Goal: Transaction & Acquisition: Purchase product/service

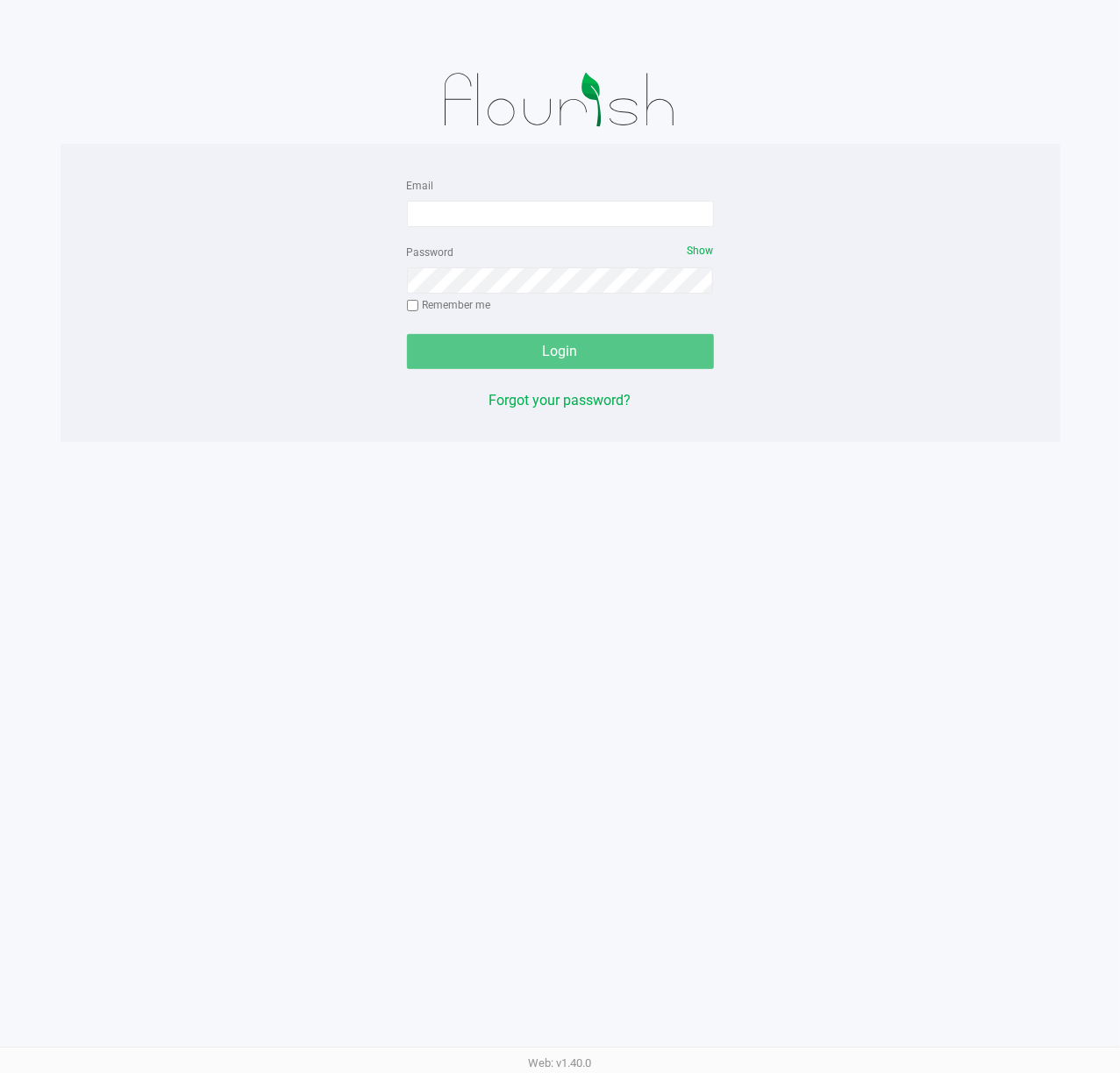
click at [532, 230] on form "Email Password Show Remember me Login" at bounding box center [560, 272] width 307 height 195
click at [530, 205] on input "Email" at bounding box center [560, 214] width 307 height 26
type input "[EMAIL_ADDRESS][DOMAIN_NAME]"
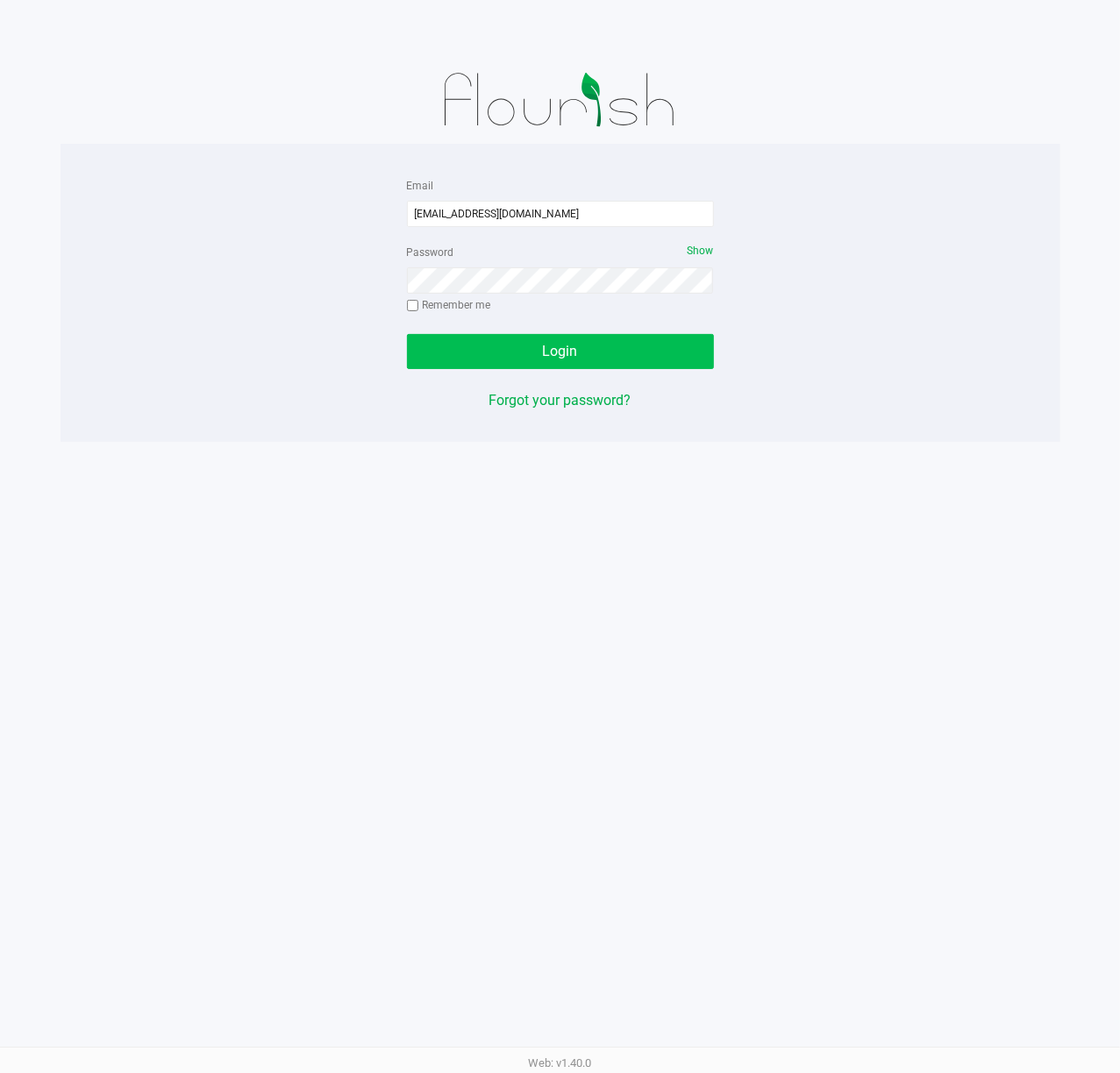
click at [621, 348] on button "Login" at bounding box center [560, 351] width 307 height 35
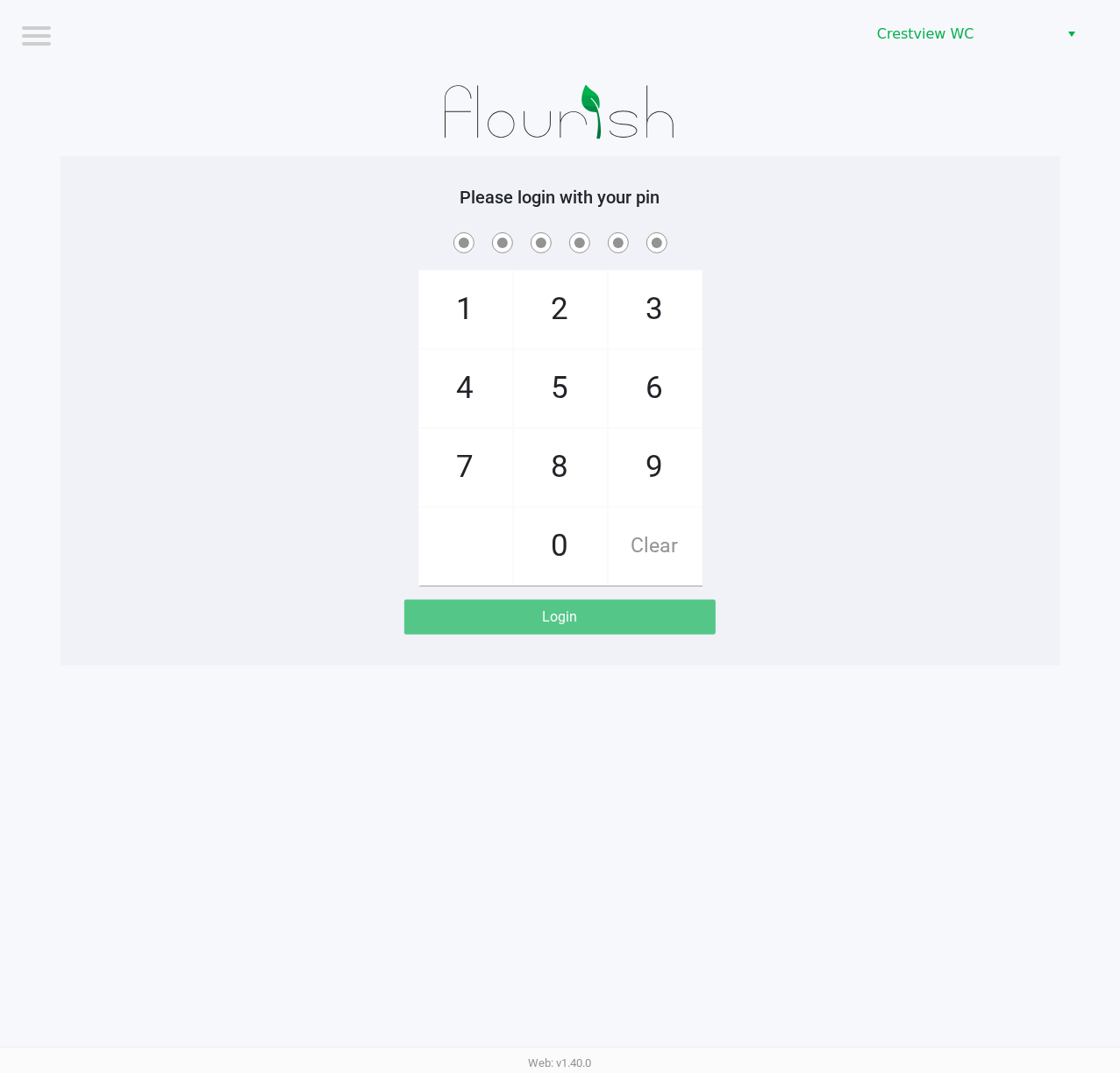
click at [949, 15] on div "Crestview WC" at bounding box center [846, 34] width 547 height 68
click at [950, 34] on span "Crestview WC" at bounding box center [962, 34] width 171 height 21
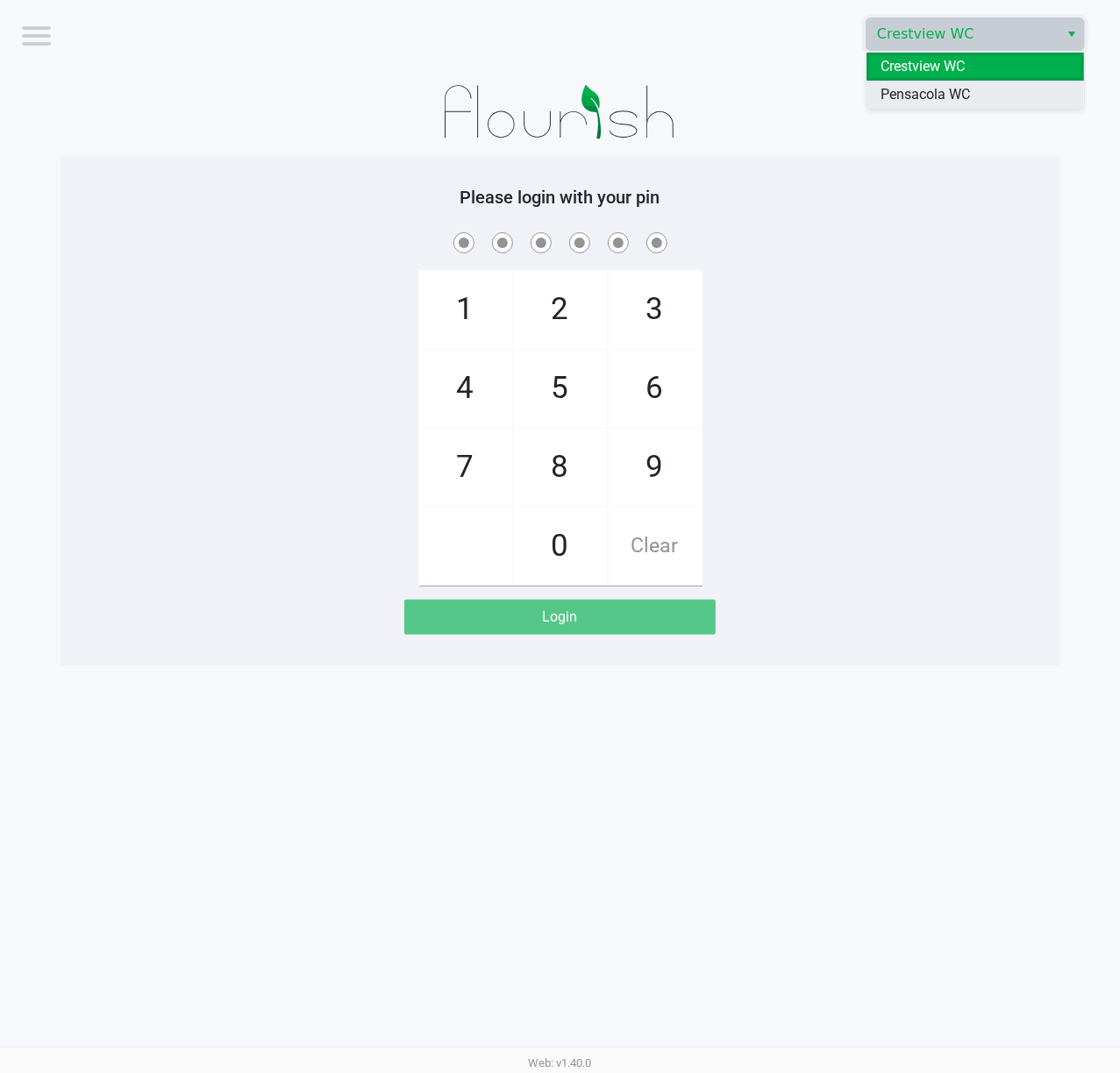
click at [930, 99] on span "Pensacola WC" at bounding box center [925, 95] width 89 height 21
checkbox input "true"
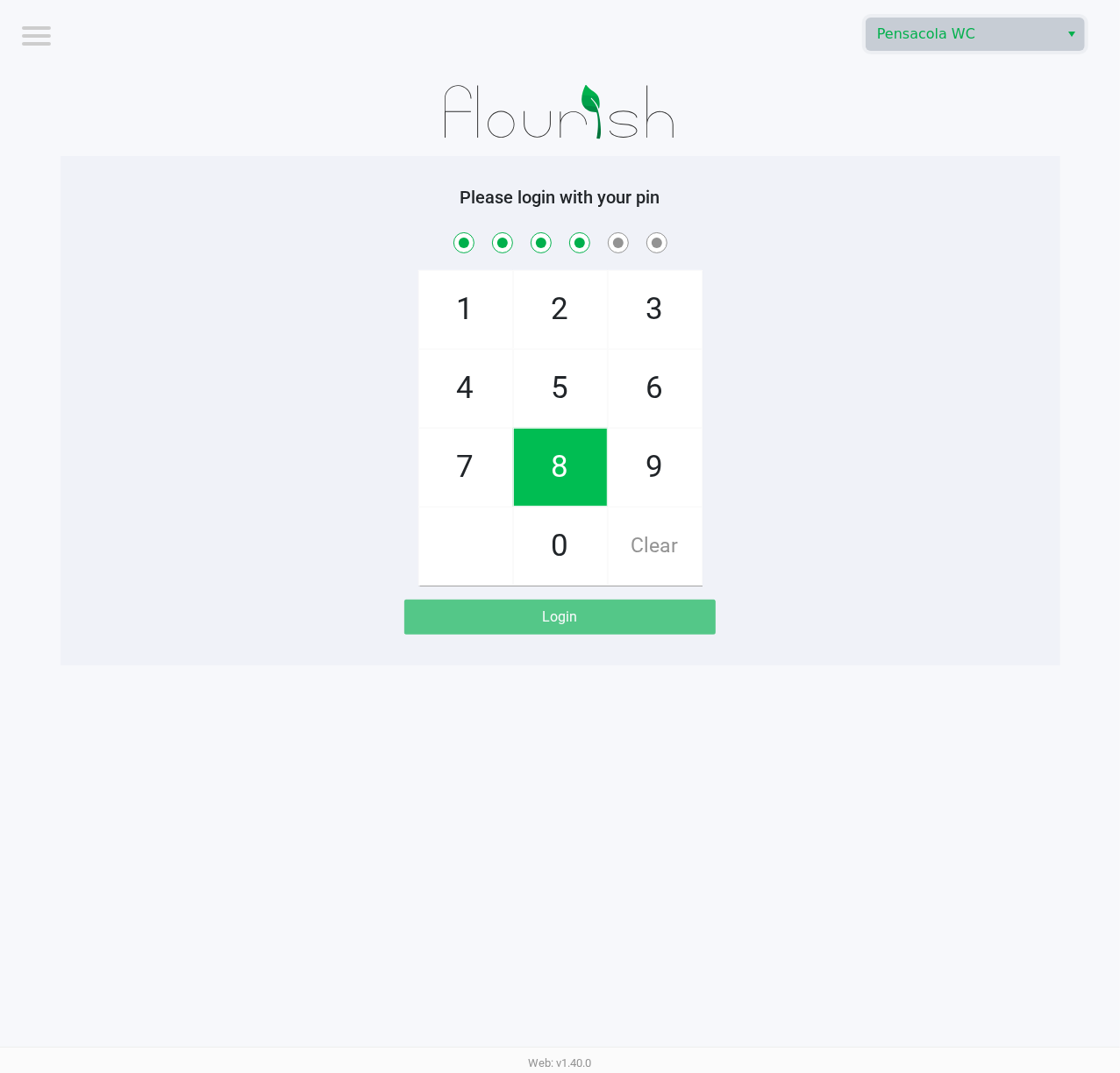
checkbox input "true"
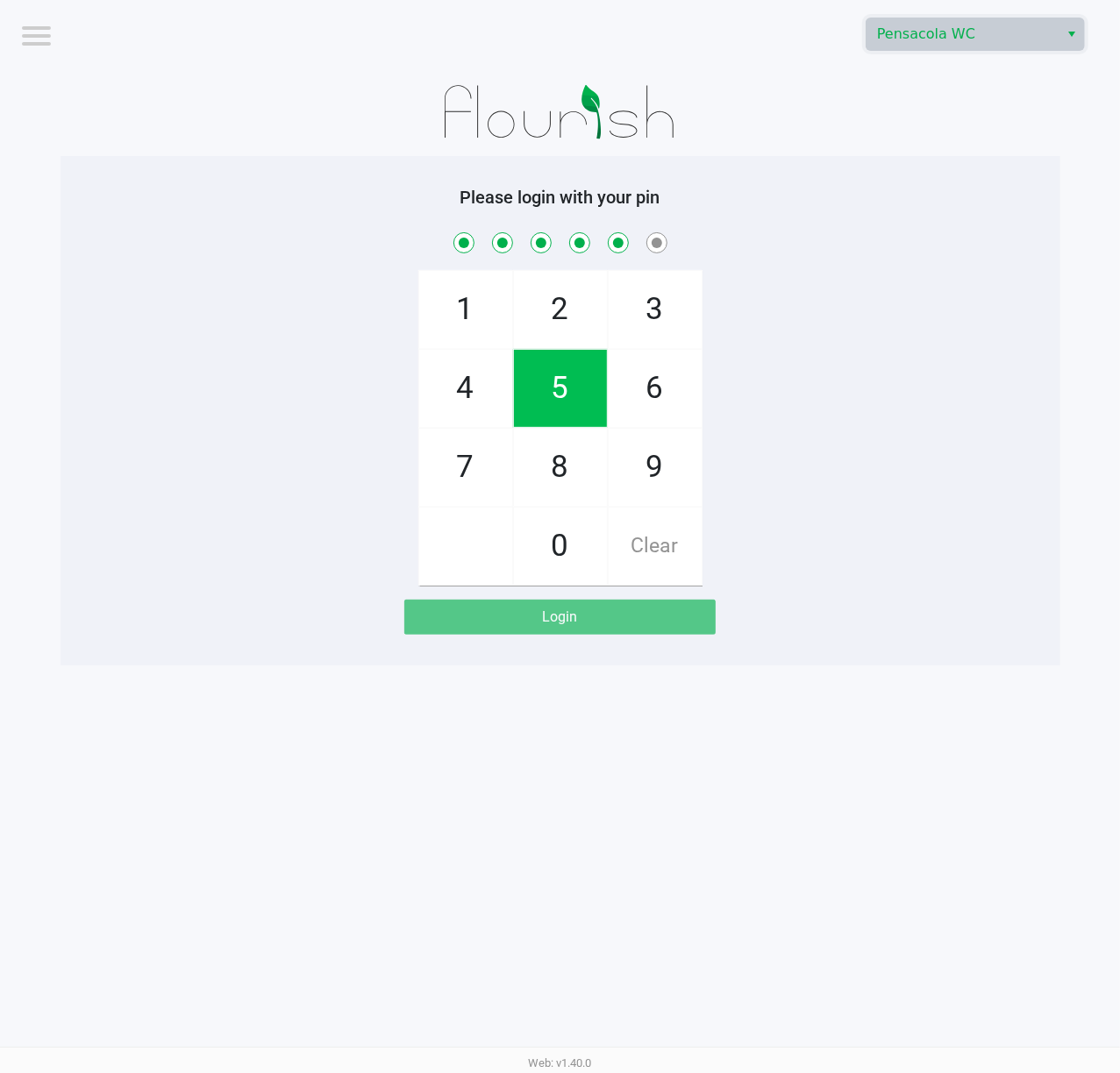
checkbox input "true"
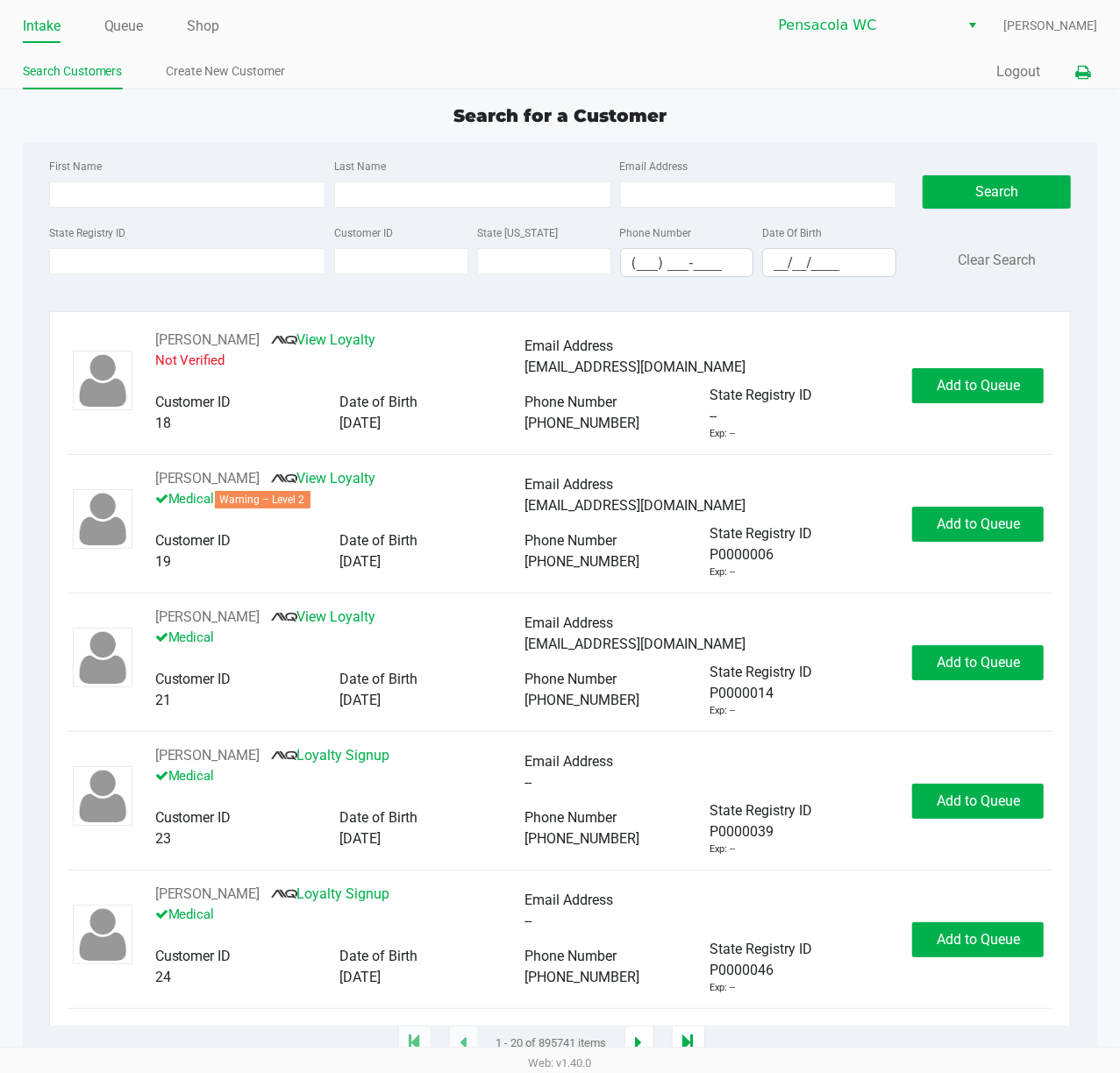
click at [1073, 68] on button at bounding box center [1082, 72] width 29 height 33
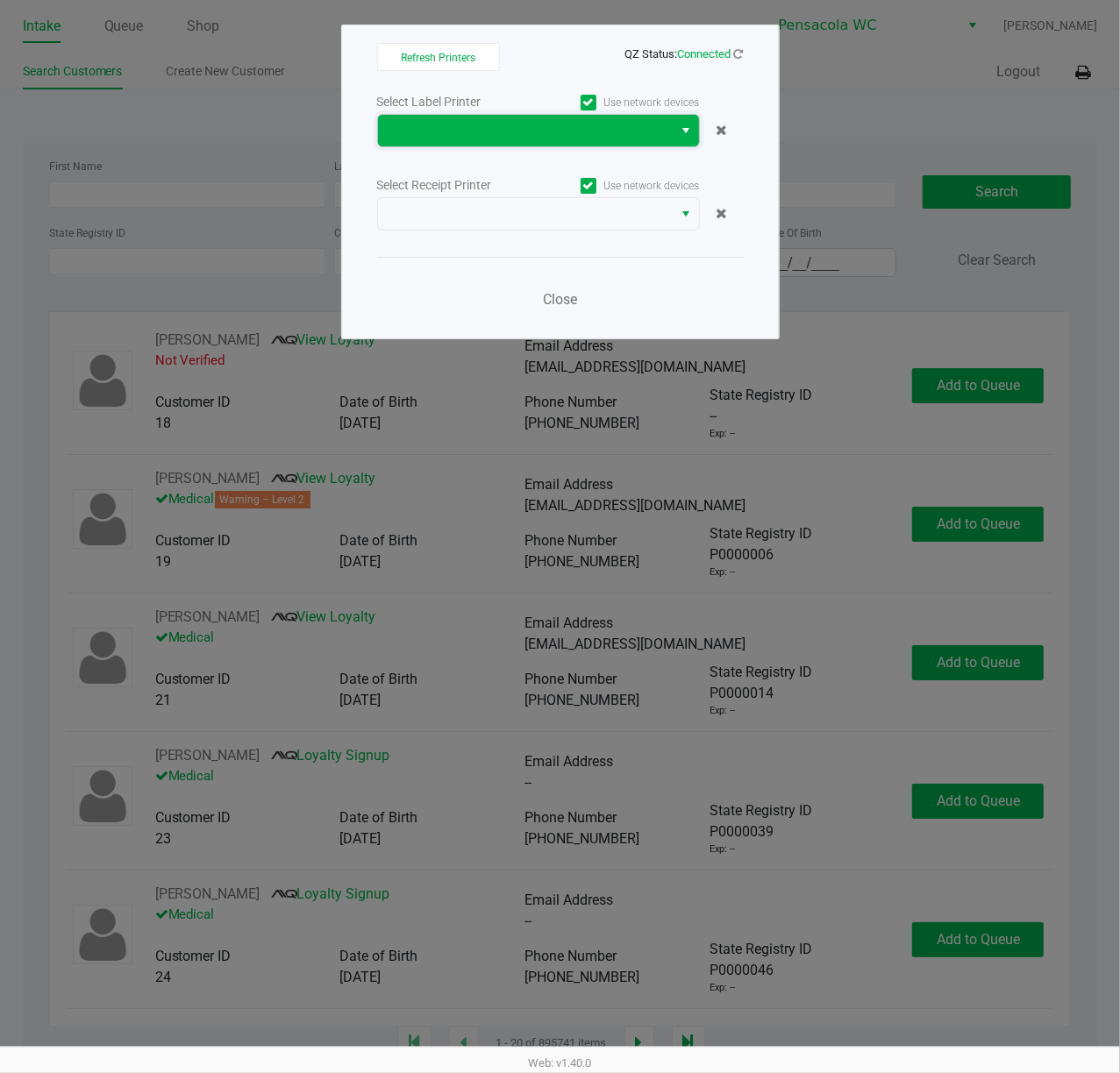
click at [540, 138] on span at bounding box center [525, 130] width 275 height 21
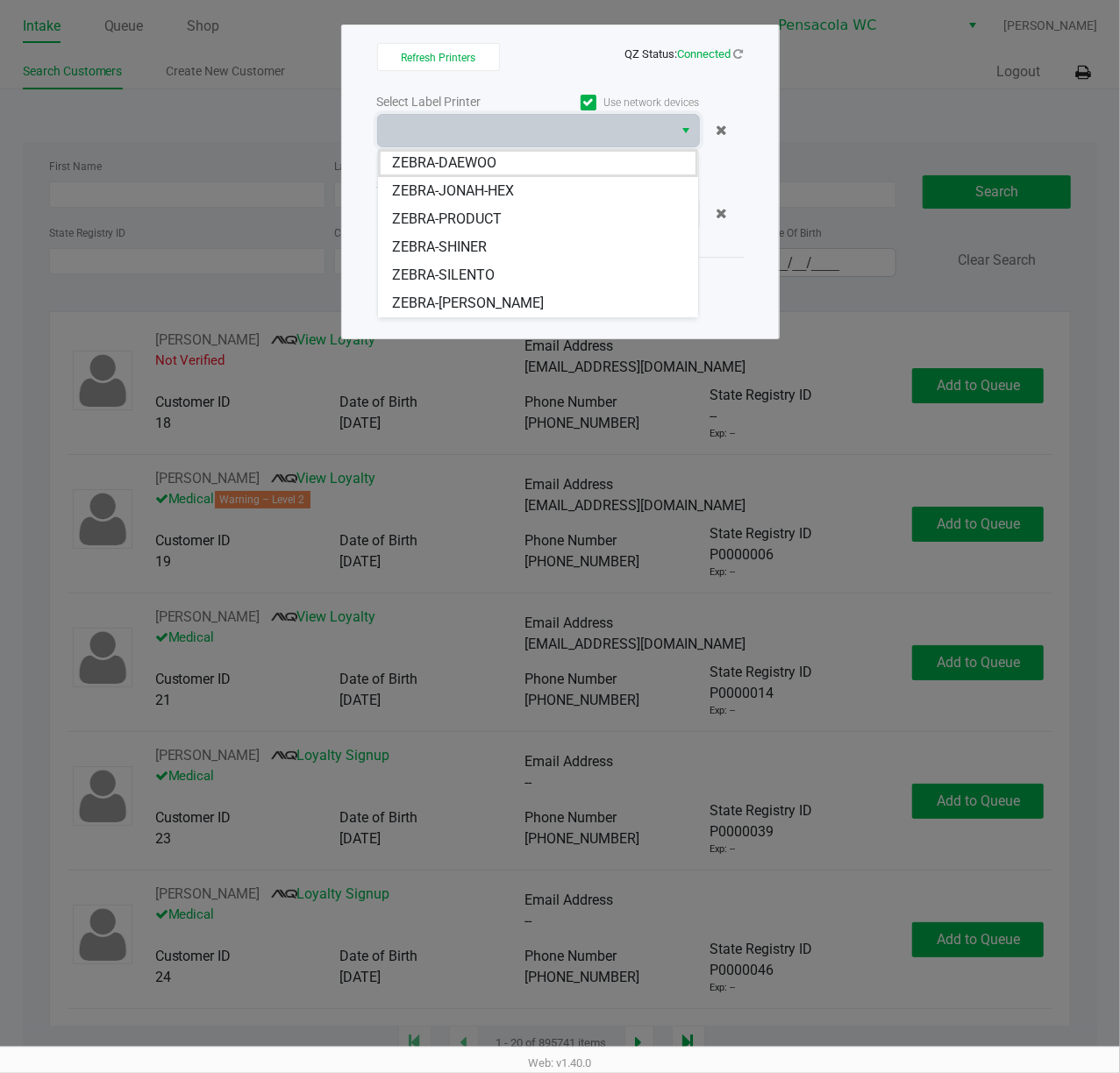
click at [499, 266] on li "ZEBRA-SILENTO" at bounding box center [537, 276] width 320 height 28
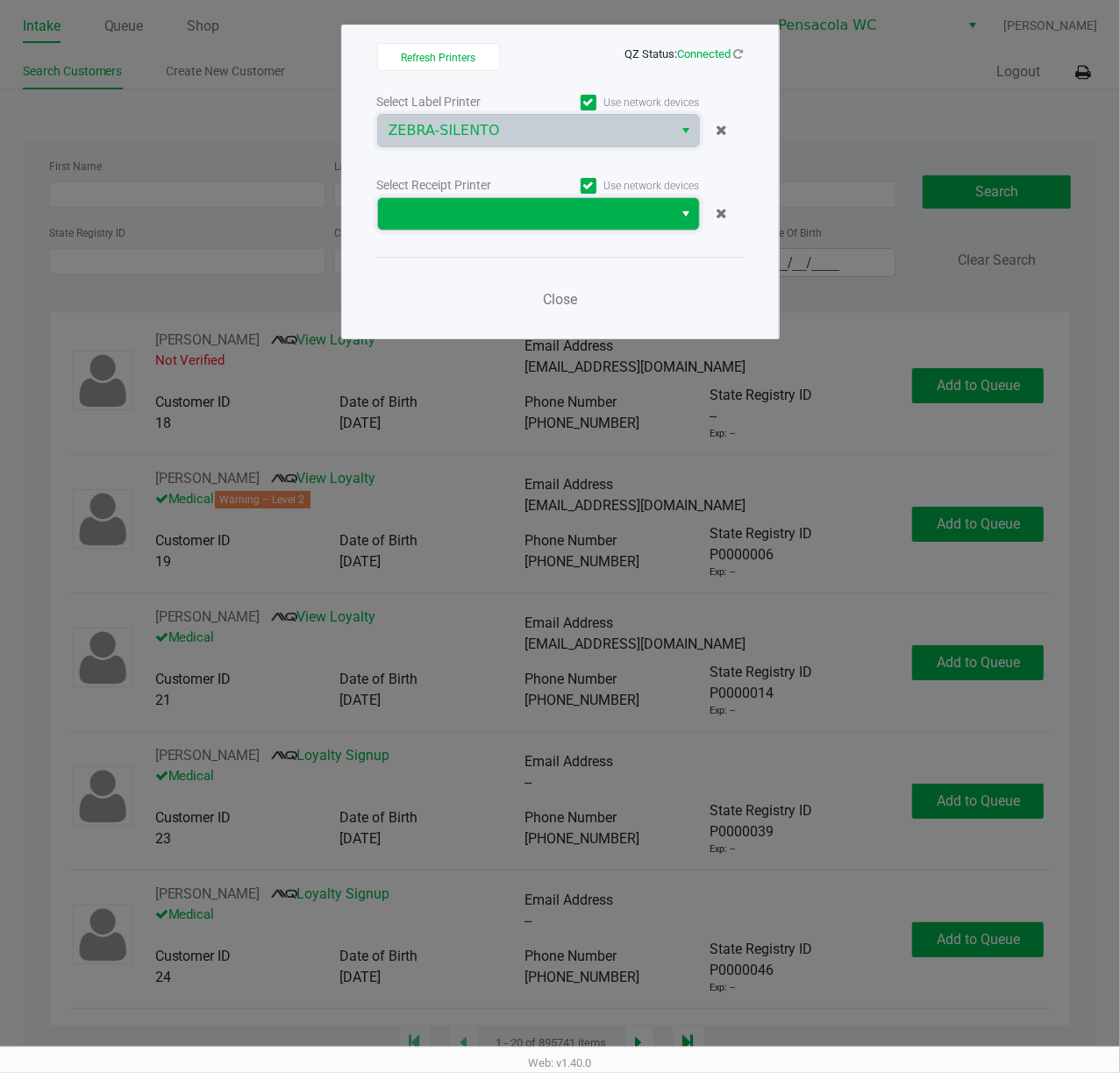
click at [492, 210] on span at bounding box center [525, 214] width 275 height 21
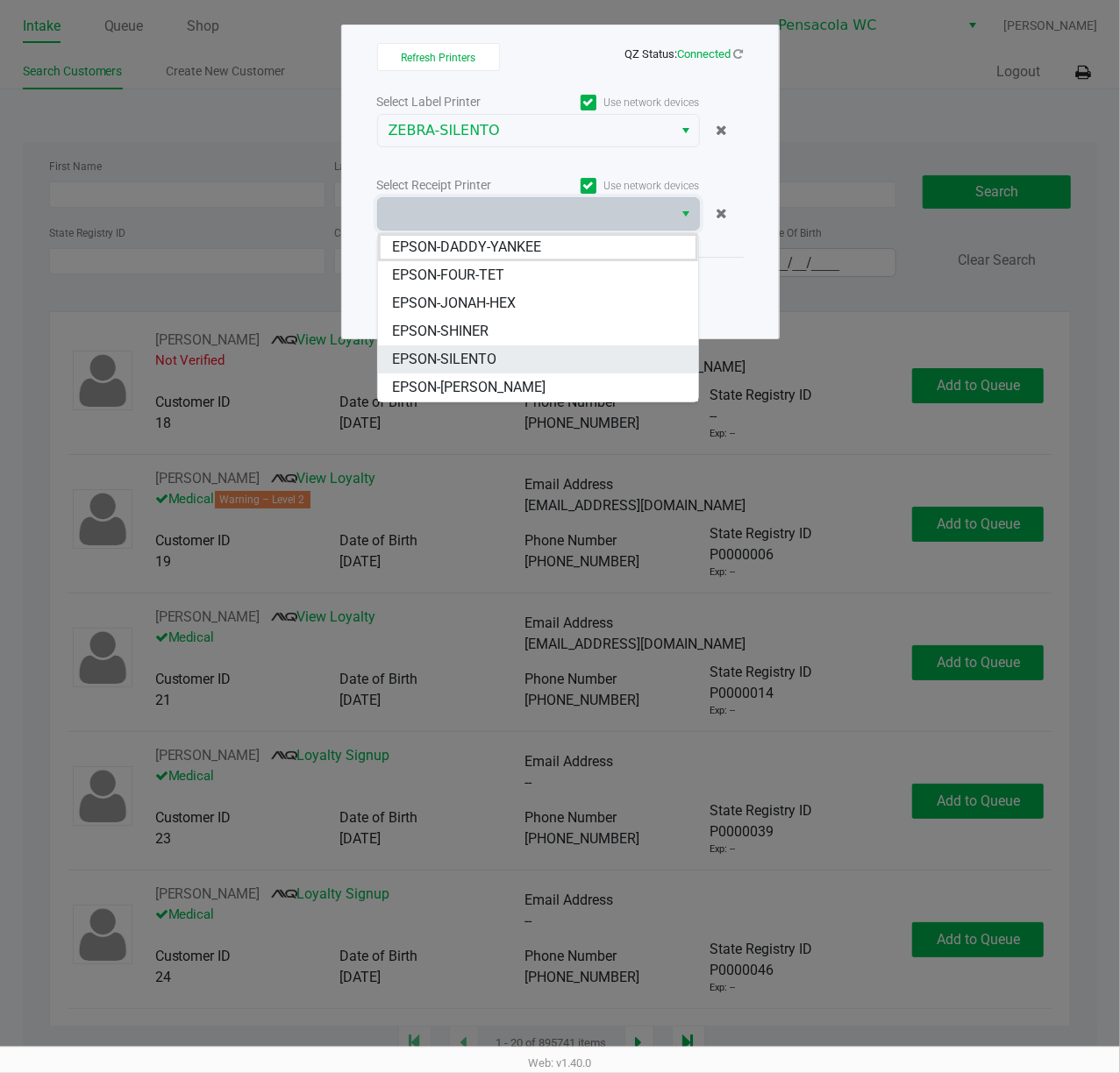
click at [474, 358] on span "EPSON-SILENTO" at bounding box center [444, 359] width 104 height 21
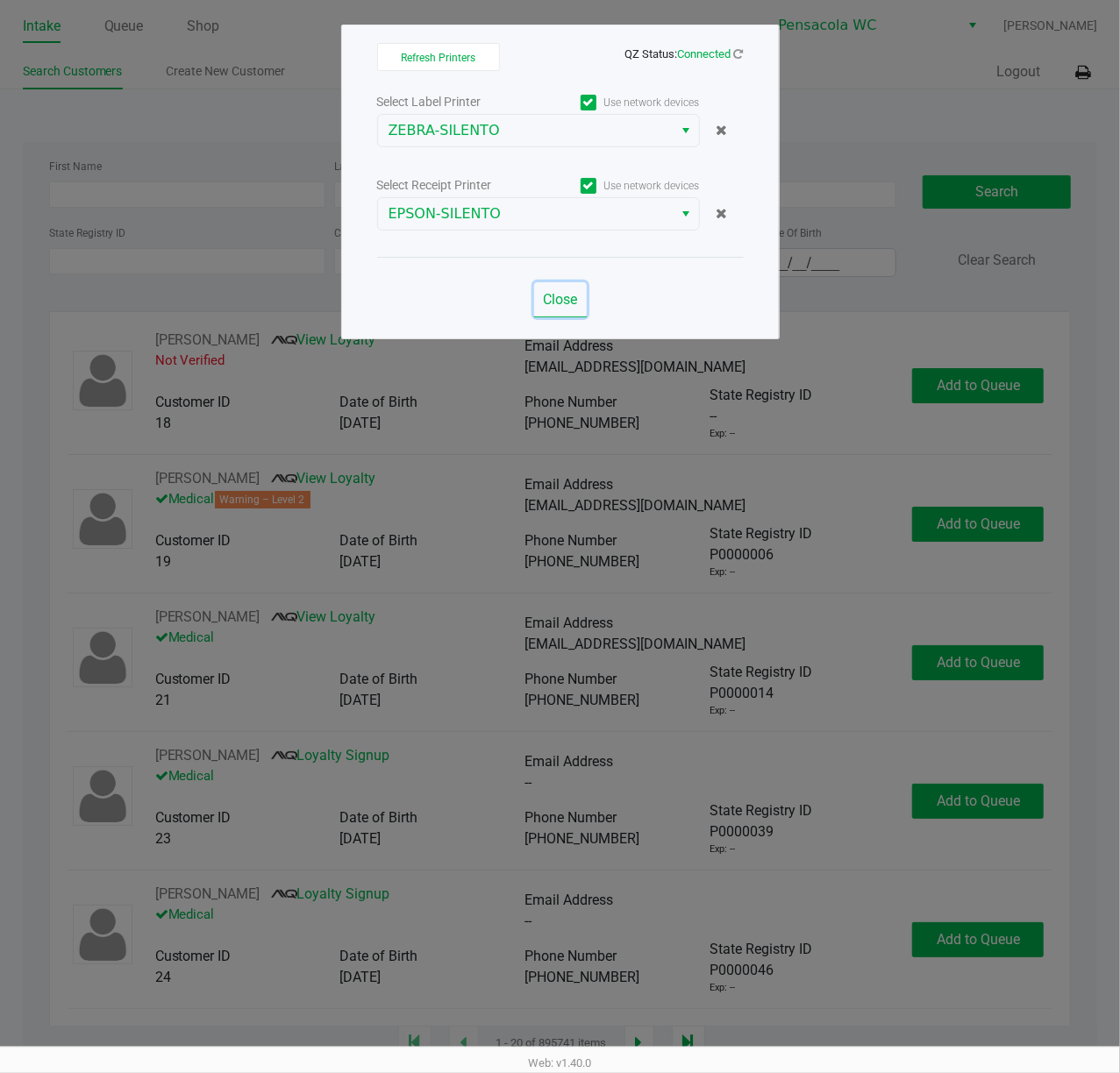
click at [559, 299] on span "Close" at bounding box center [560, 299] width 34 height 17
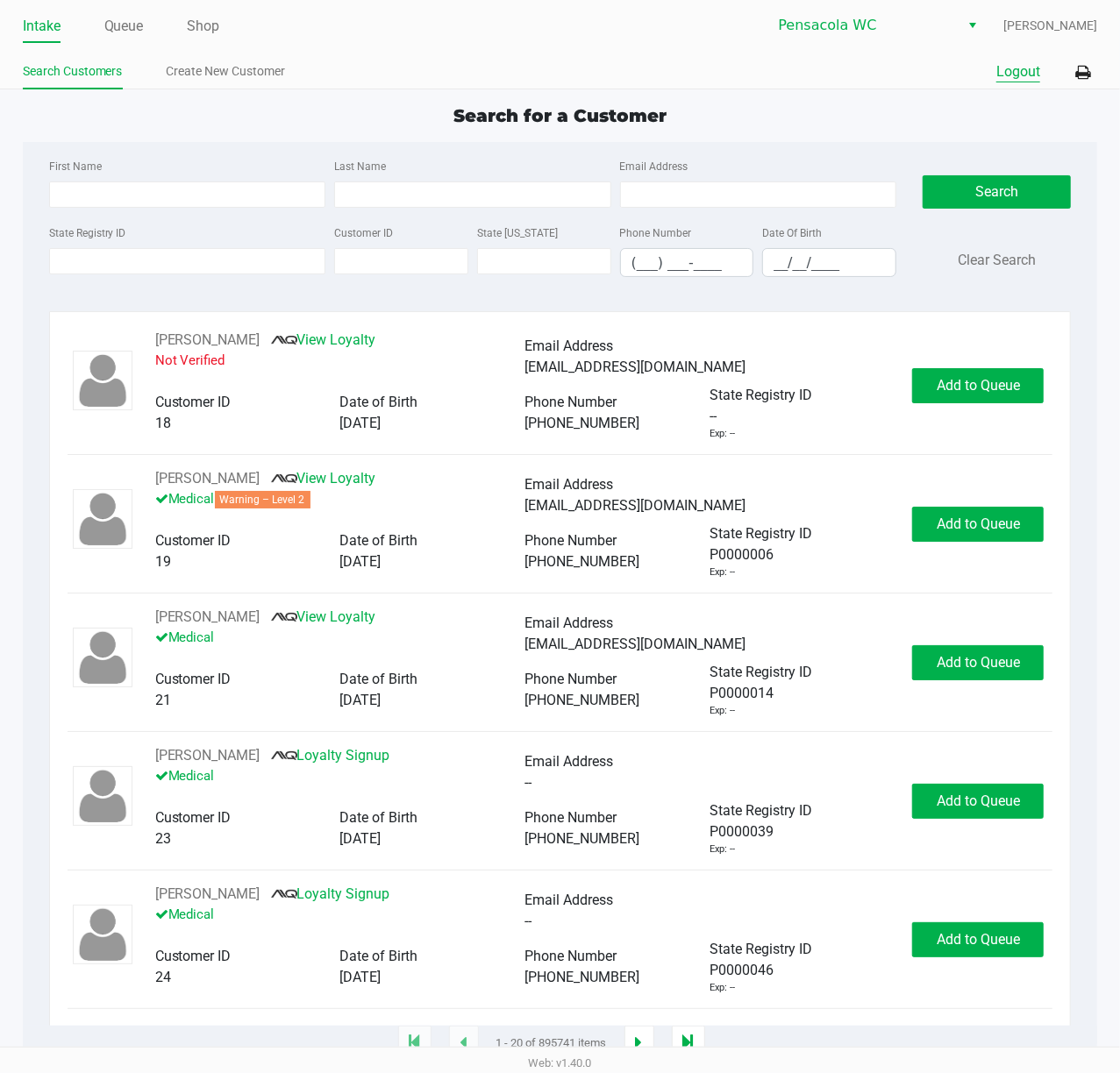
click at [1036, 65] on button "Logout" at bounding box center [1018, 71] width 44 height 21
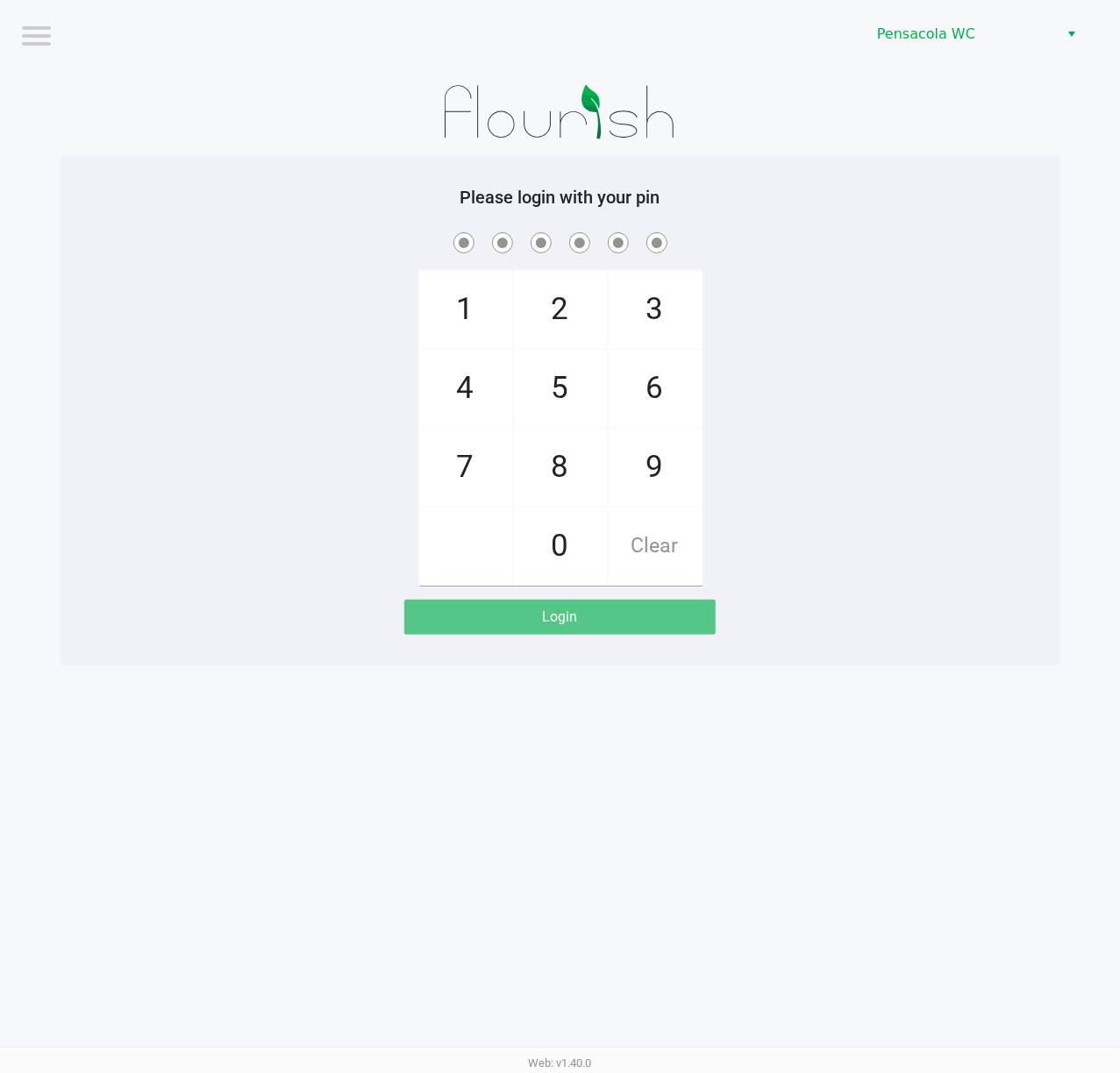
click at [472, 310] on span "1" at bounding box center [465, 310] width 93 height 77
checkbox input "true"
click at [572, 377] on span "5" at bounding box center [560, 388] width 93 height 77
checkbox input "true"
click at [565, 467] on span "8" at bounding box center [560, 467] width 93 height 77
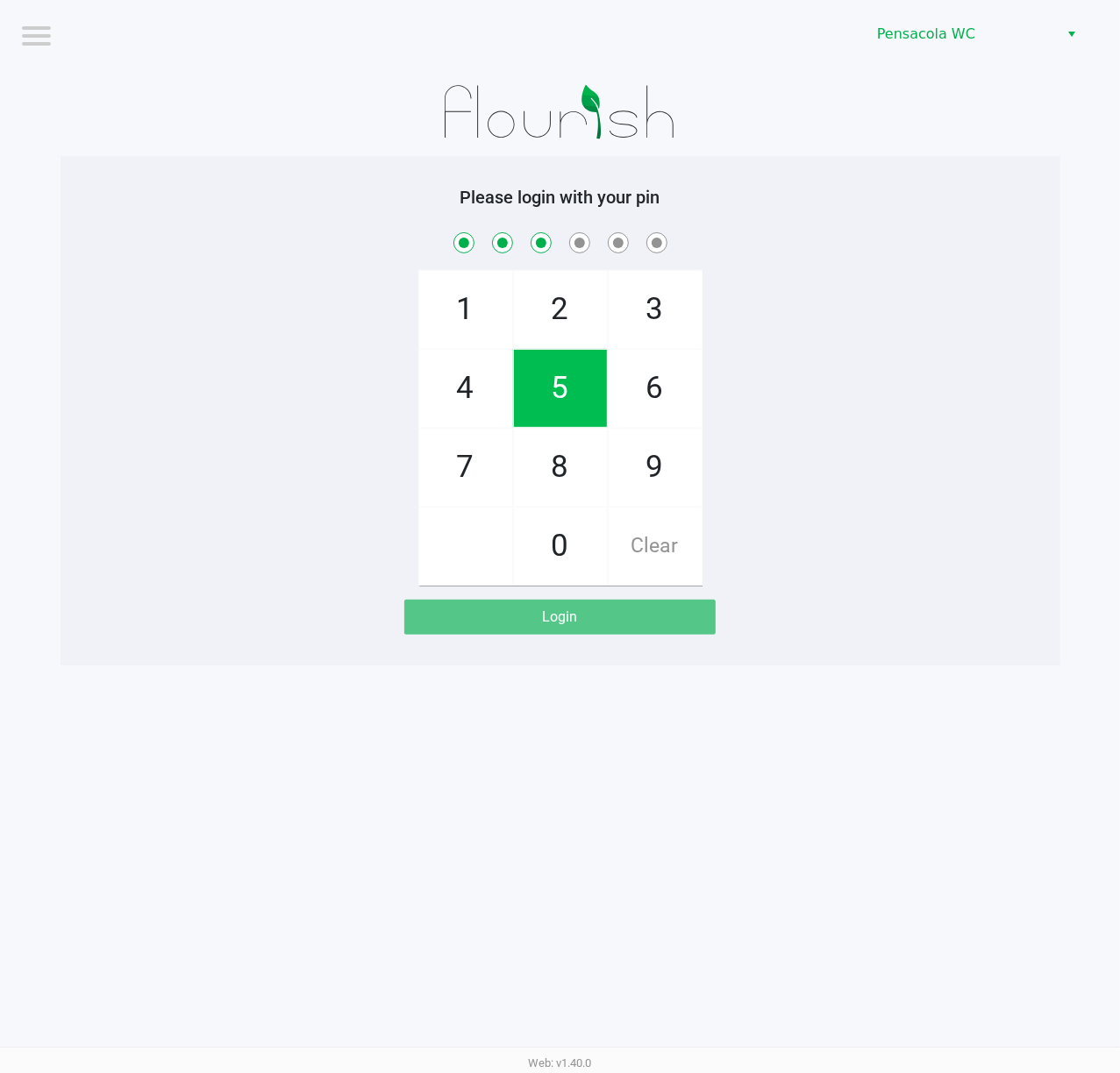
checkbox input "true"
click at [561, 393] on span "5" at bounding box center [560, 388] width 93 height 77
checkbox input "true"
click at [471, 465] on span "7" at bounding box center [465, 467] width 93 height 77
checkbox input "true"
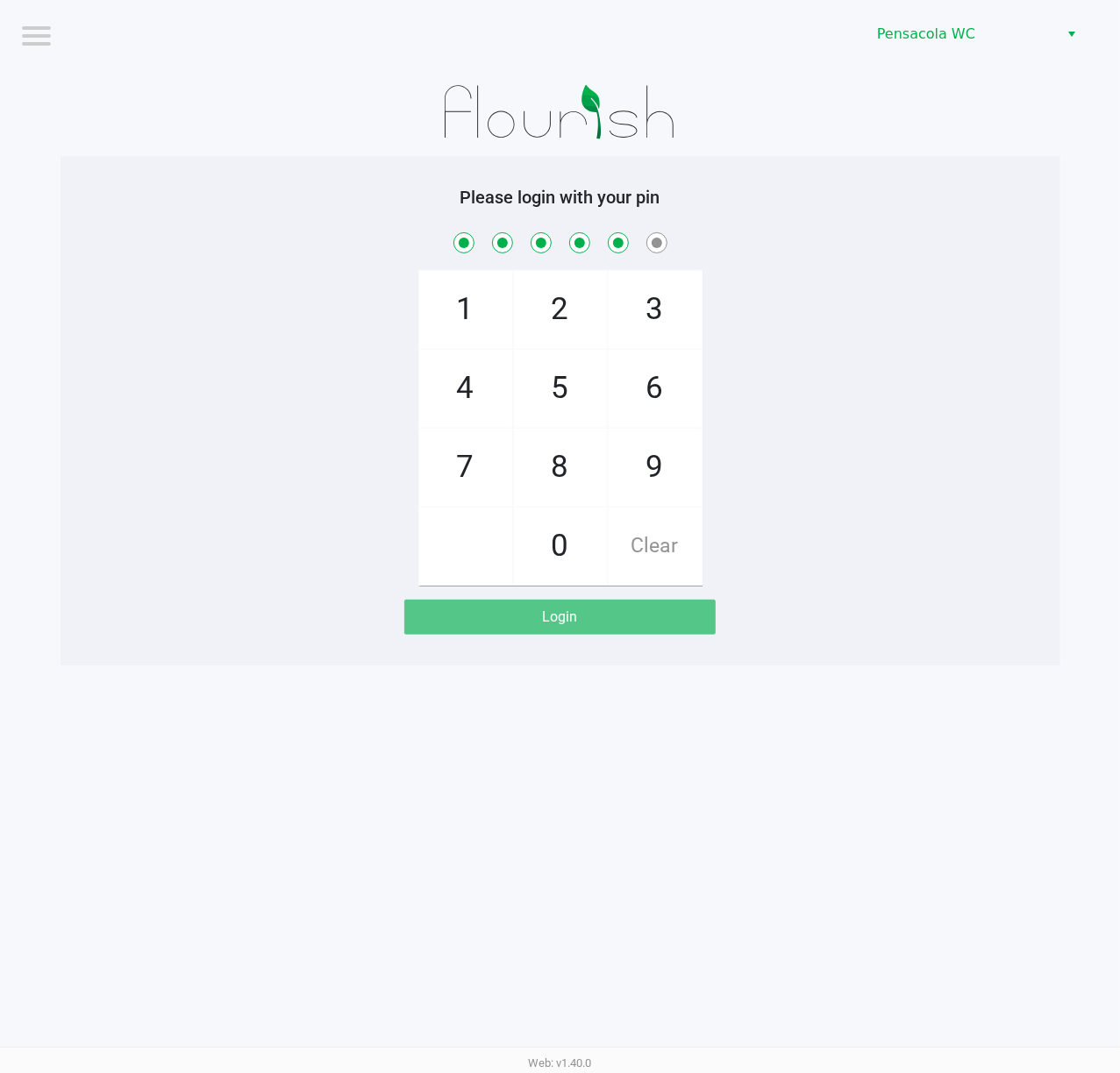
click at [465, 470] on span "7" at bounding box center [465, 467] width 93 height 77
checkbox input "true"
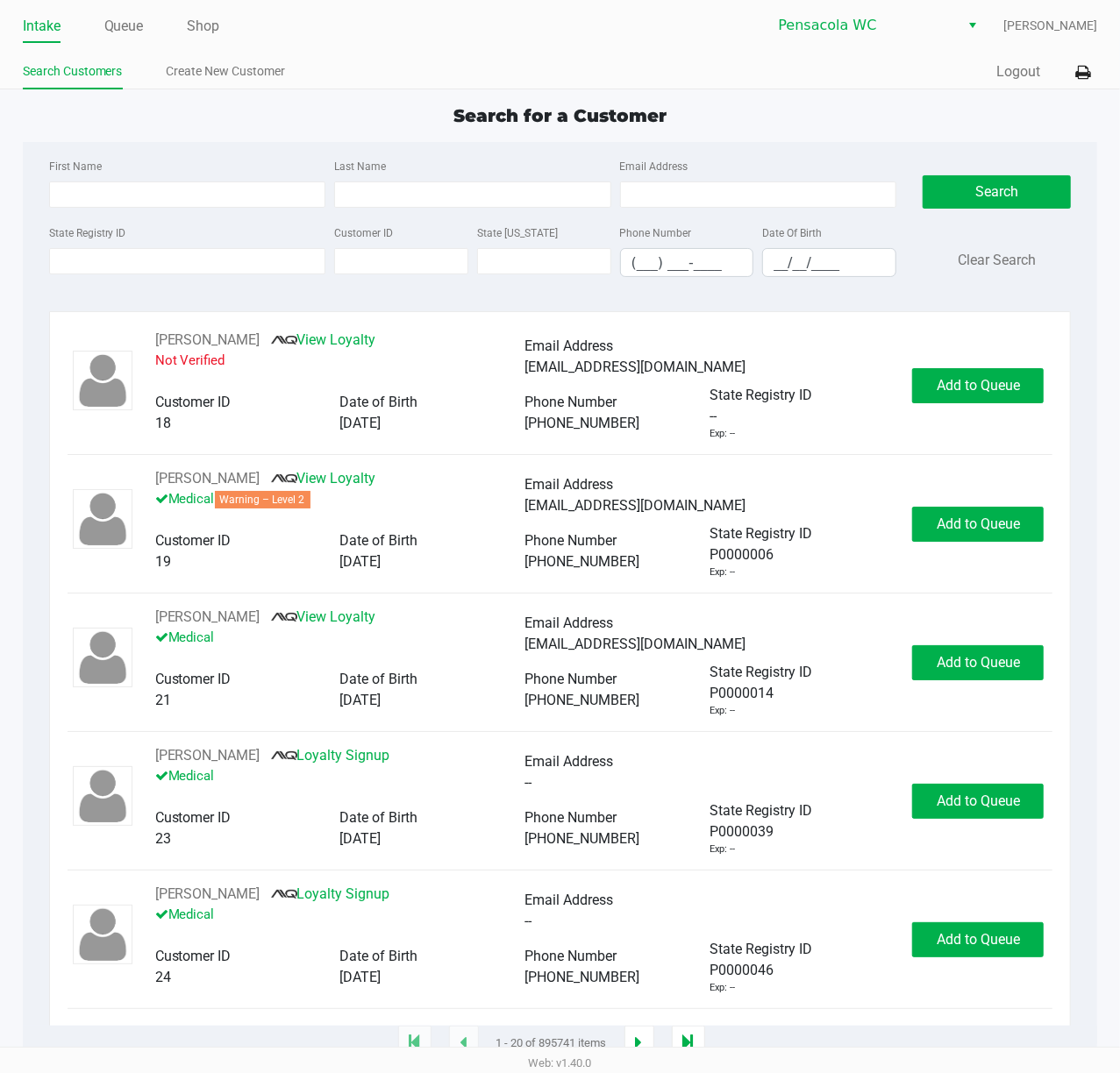
click at [125, 28] on link "Queue" at bounding box center [124, 26] width 39 height 24
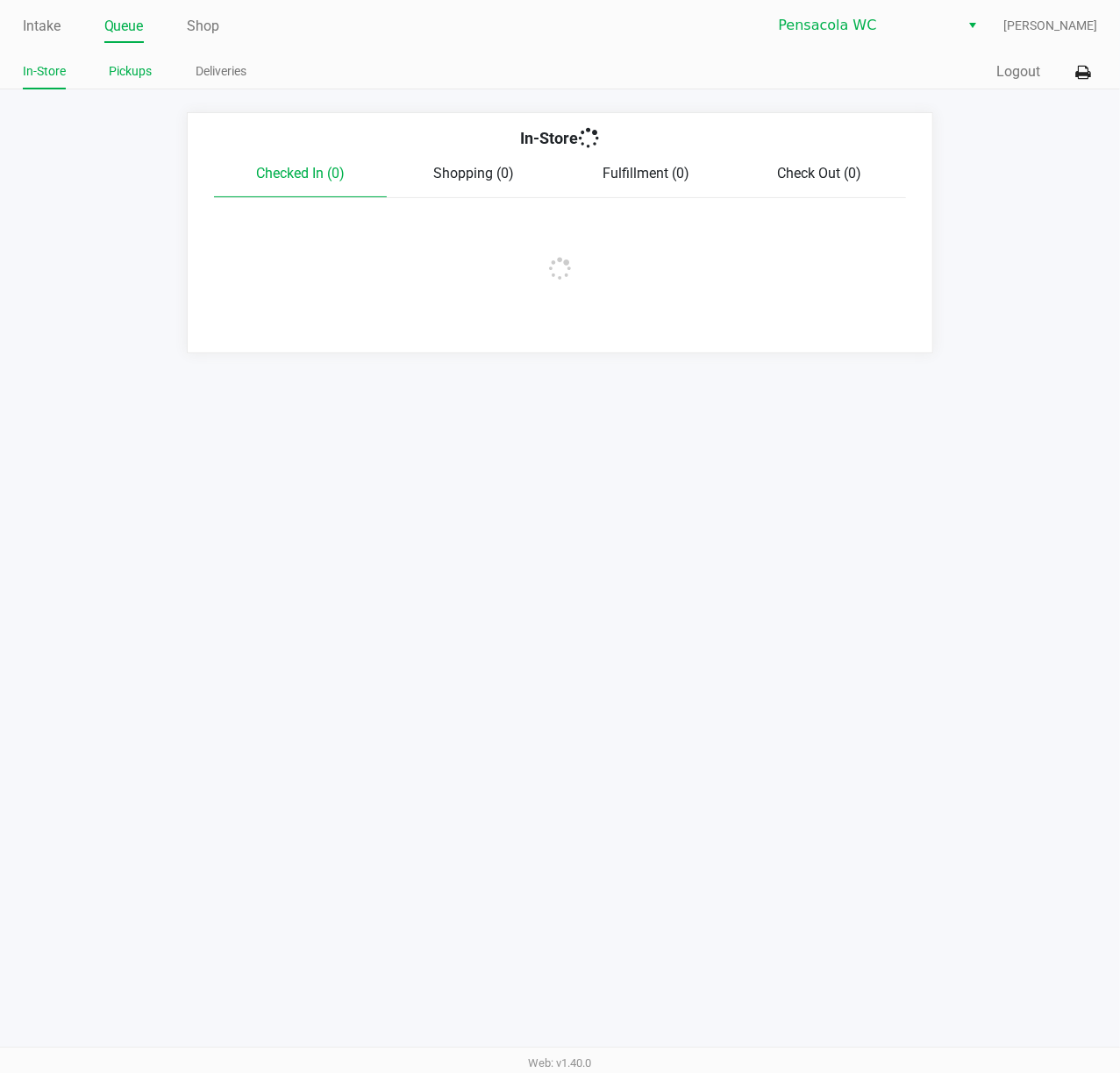
click at [128, 71] on link "Pickups" at bounding box center [131, 71] width 43 height 22
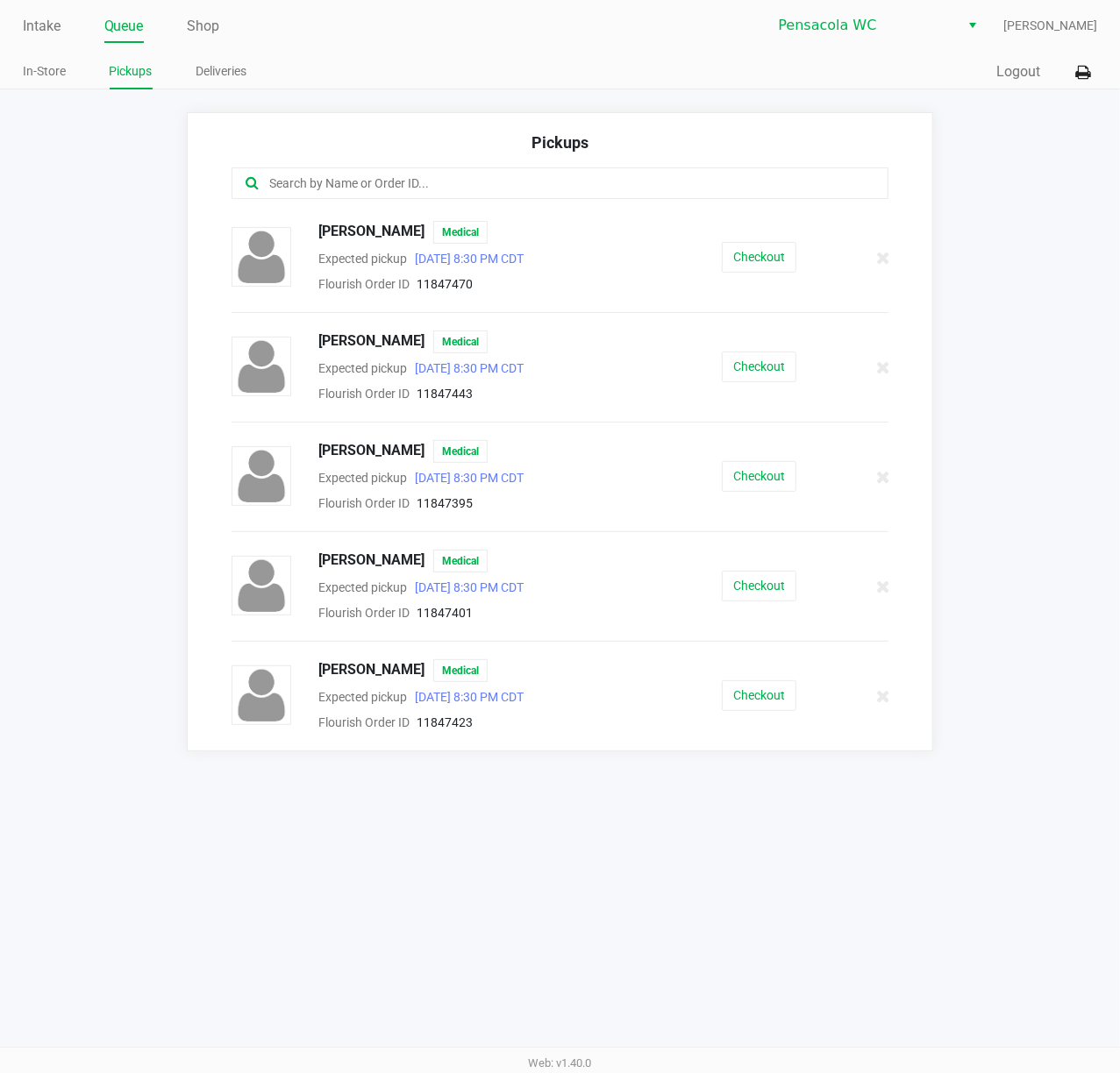
click at [776, 362] on button "Checkout" at bounding box center [758, 367] width 74 height 31
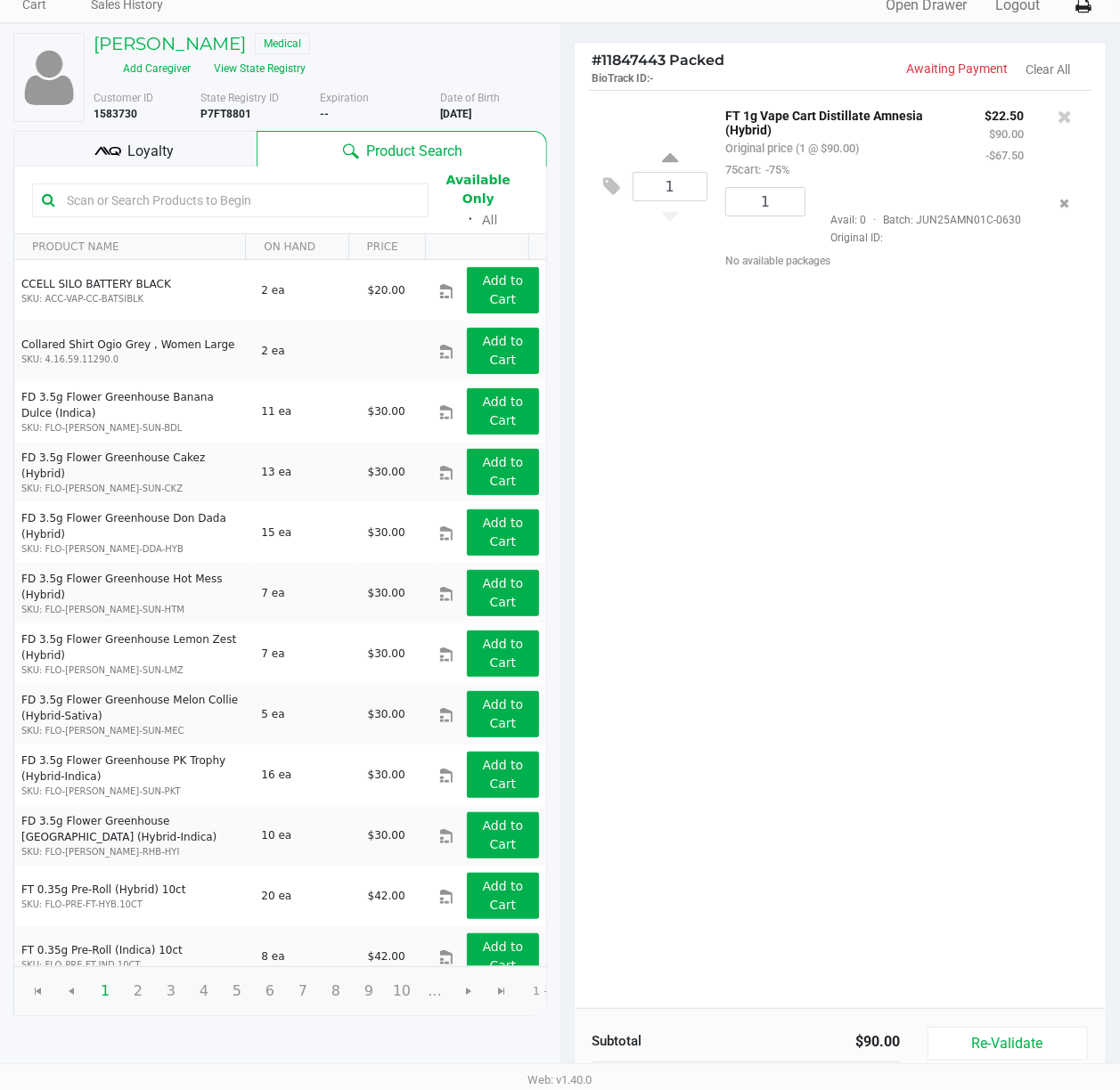
scroll to position [207, 0]
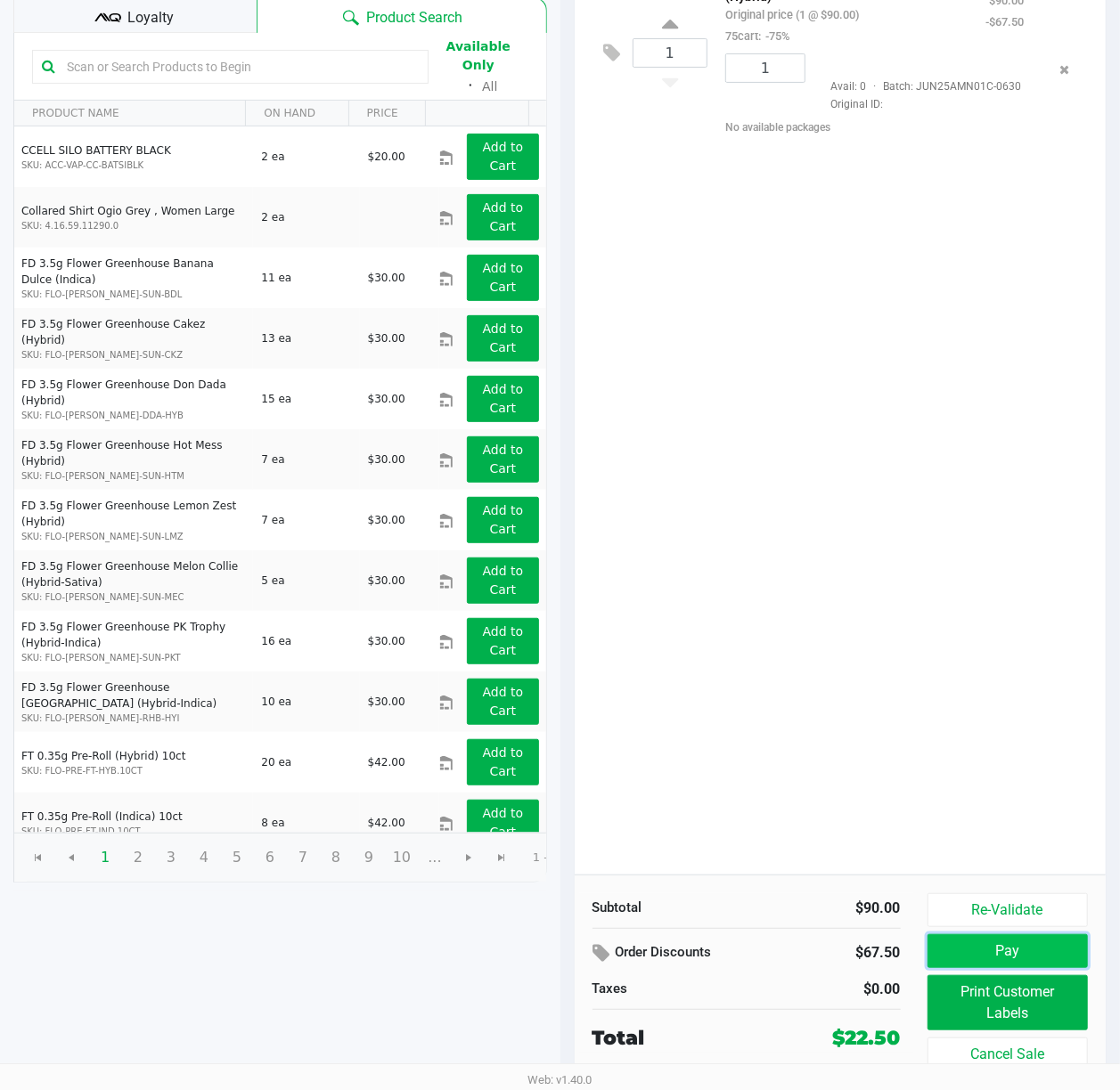
click at [1038, 942] on button "Pay" at bounding box center [1008, 952] width 161 height 34
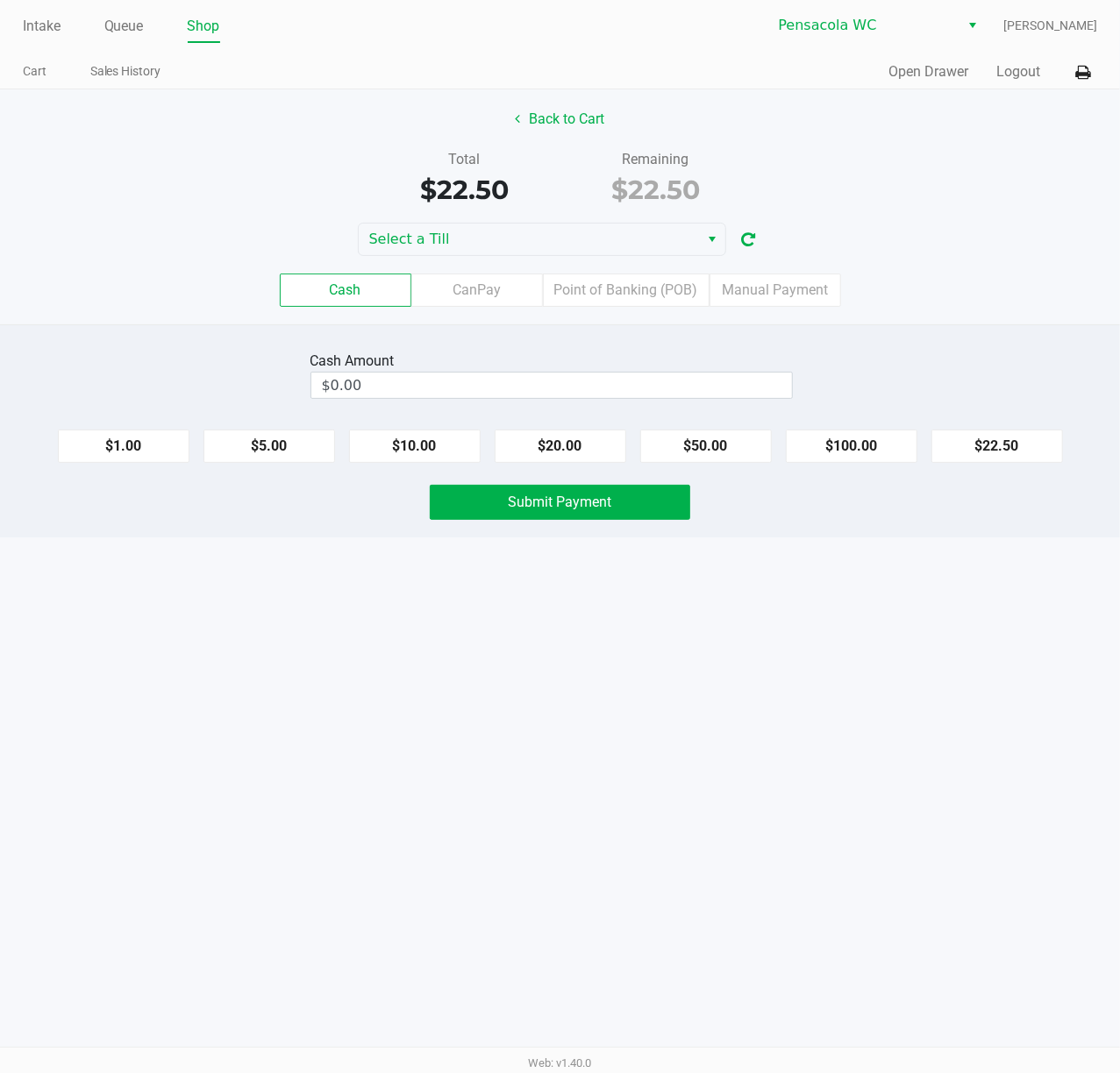
click at [706, 240] on span "Select" at bounding box center [713, 239] width 14 height 21
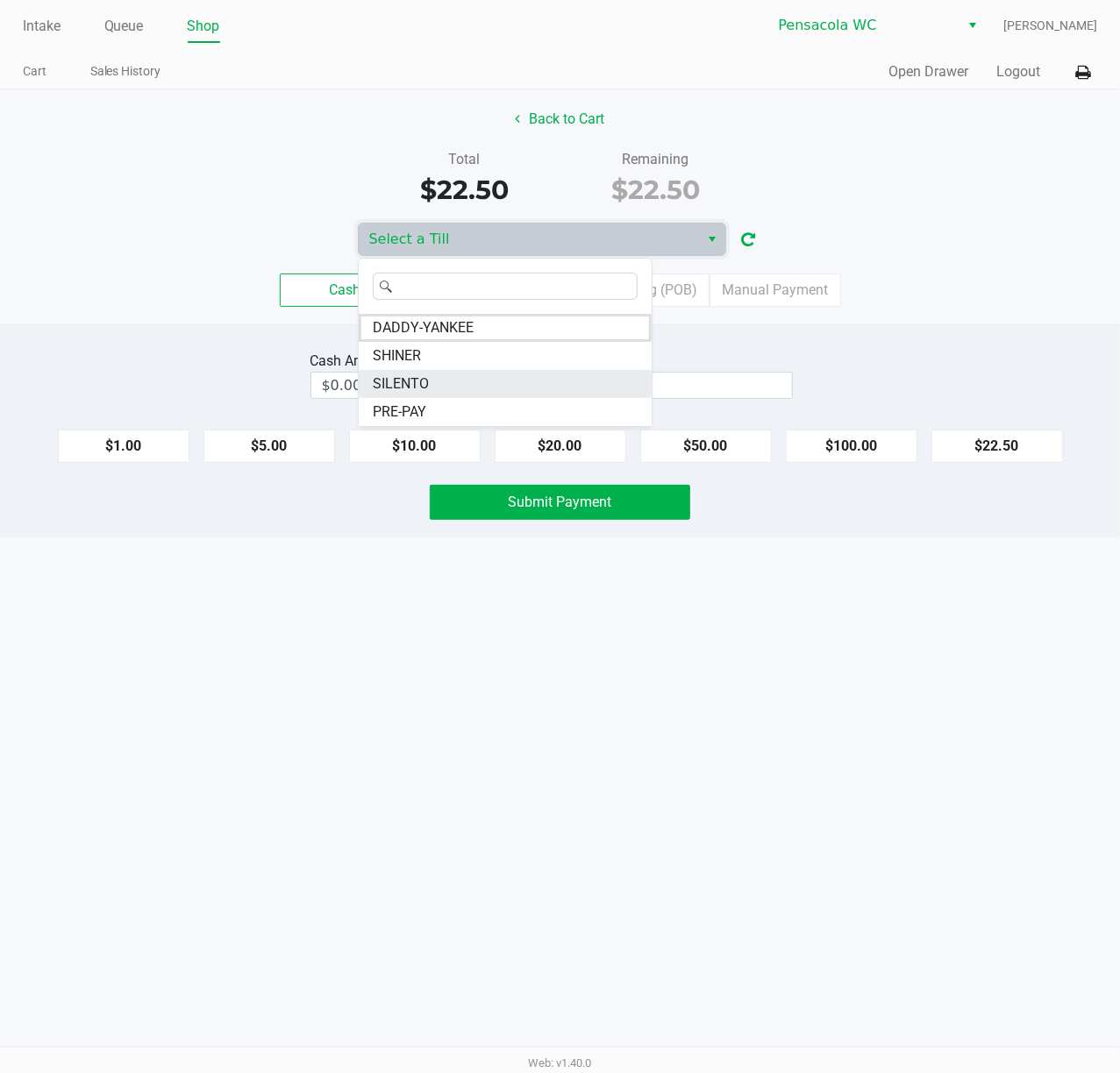
click at [450, 387] on li "SILENTO" at bounding box center [505, 385] width 293 height 28
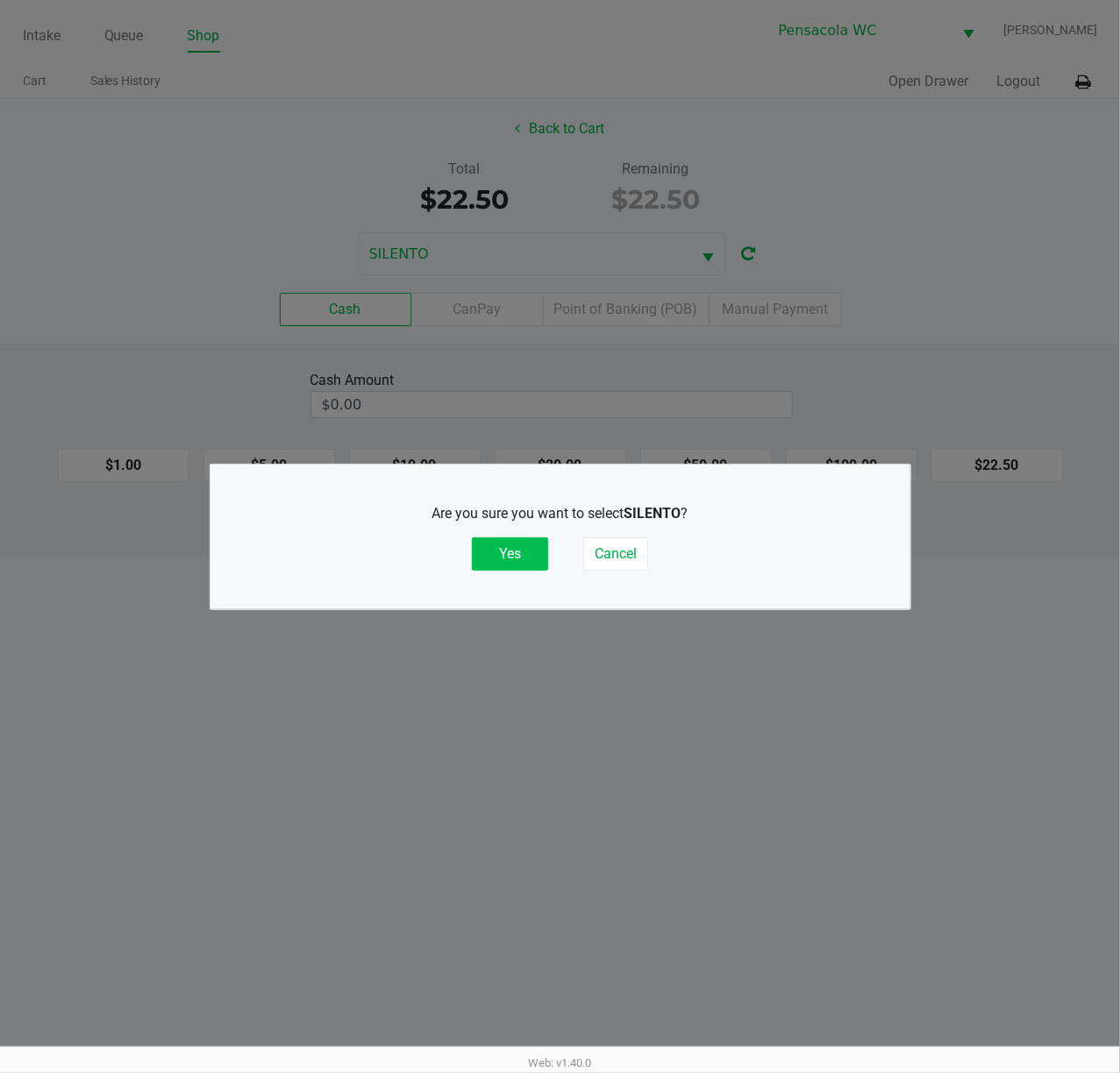
click at [519, 549] on button "Yes" at bounding box center [509, 554] width 76 height 34
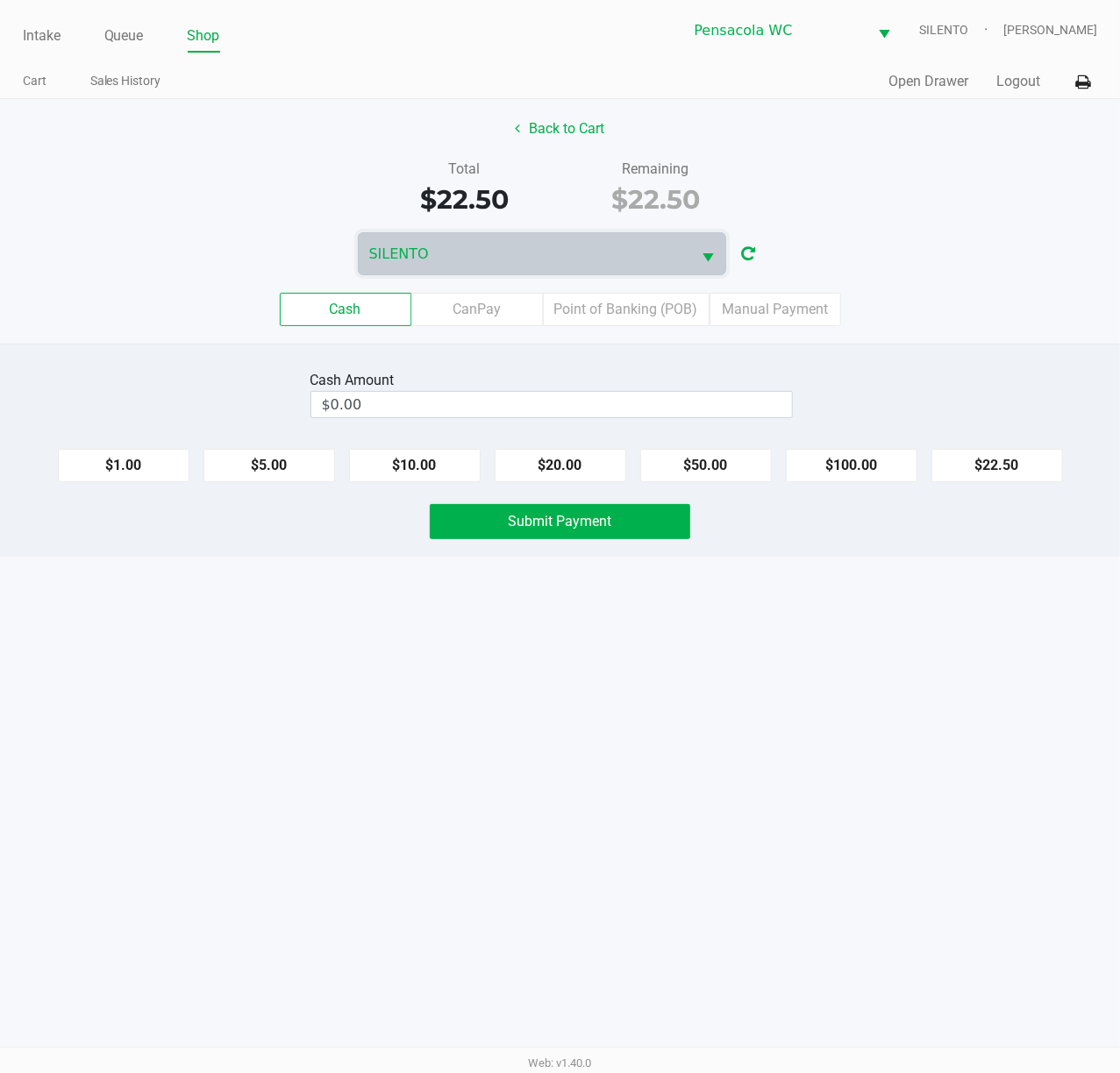
click at [1022, 81] on button "Logout" at bounding box center [1018, 82] width 44 height 21
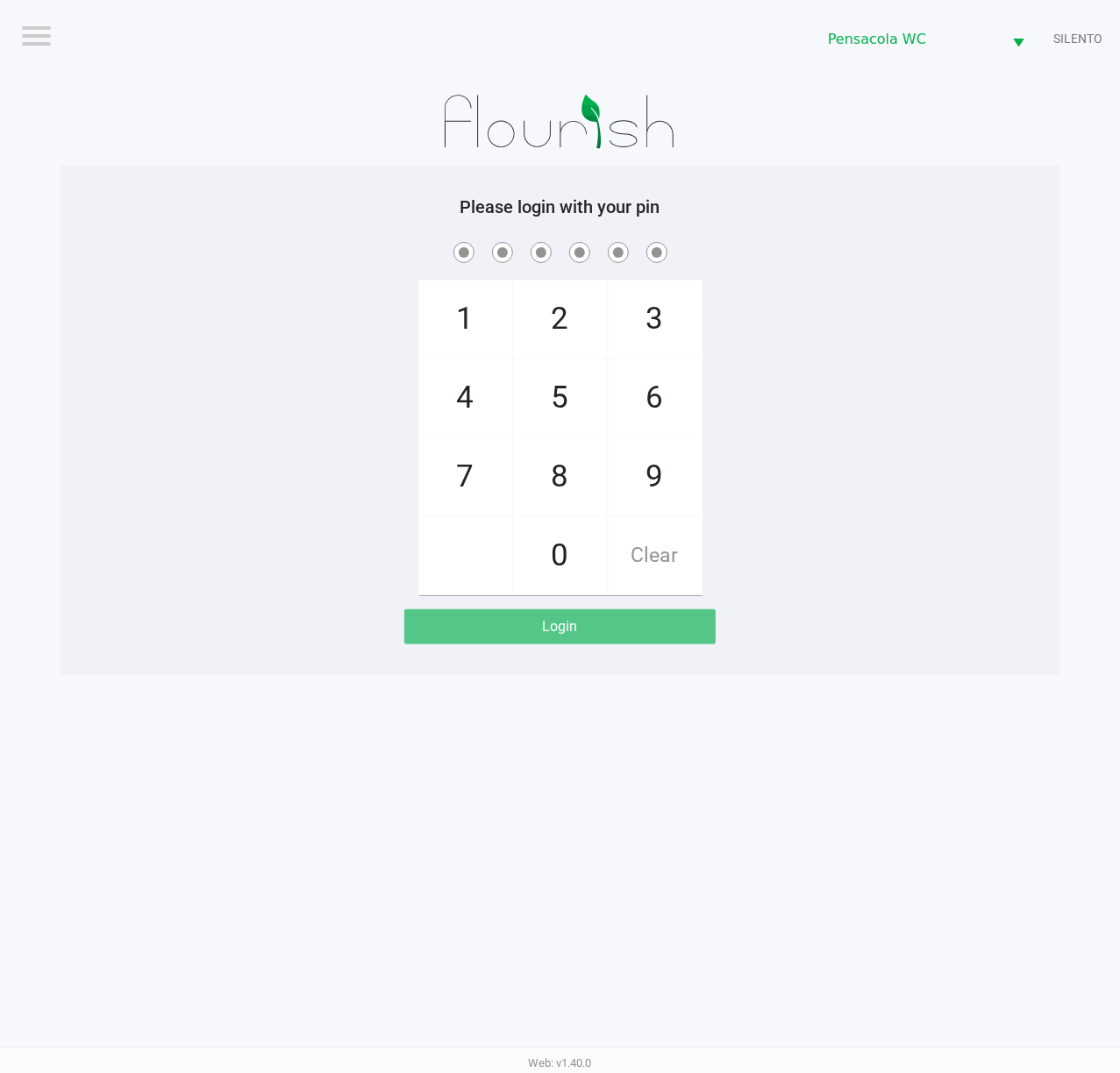
click at [51, 1042] on div "Logout Pensacola WC SILENTO Please login with your pin 1 4 7 2 5 8 0 3 6 9 Clea…" at bounding box center [560, 536] width 1120 height 1073
click at [1030, 755] on div "Logout Pensacola WC SILENTO Please login with your pin 1 4 7 2 5 8 0 3 6 9 Clea…" at bounding box center [560, 536] width 1120 height 1073
checkbox input "true"
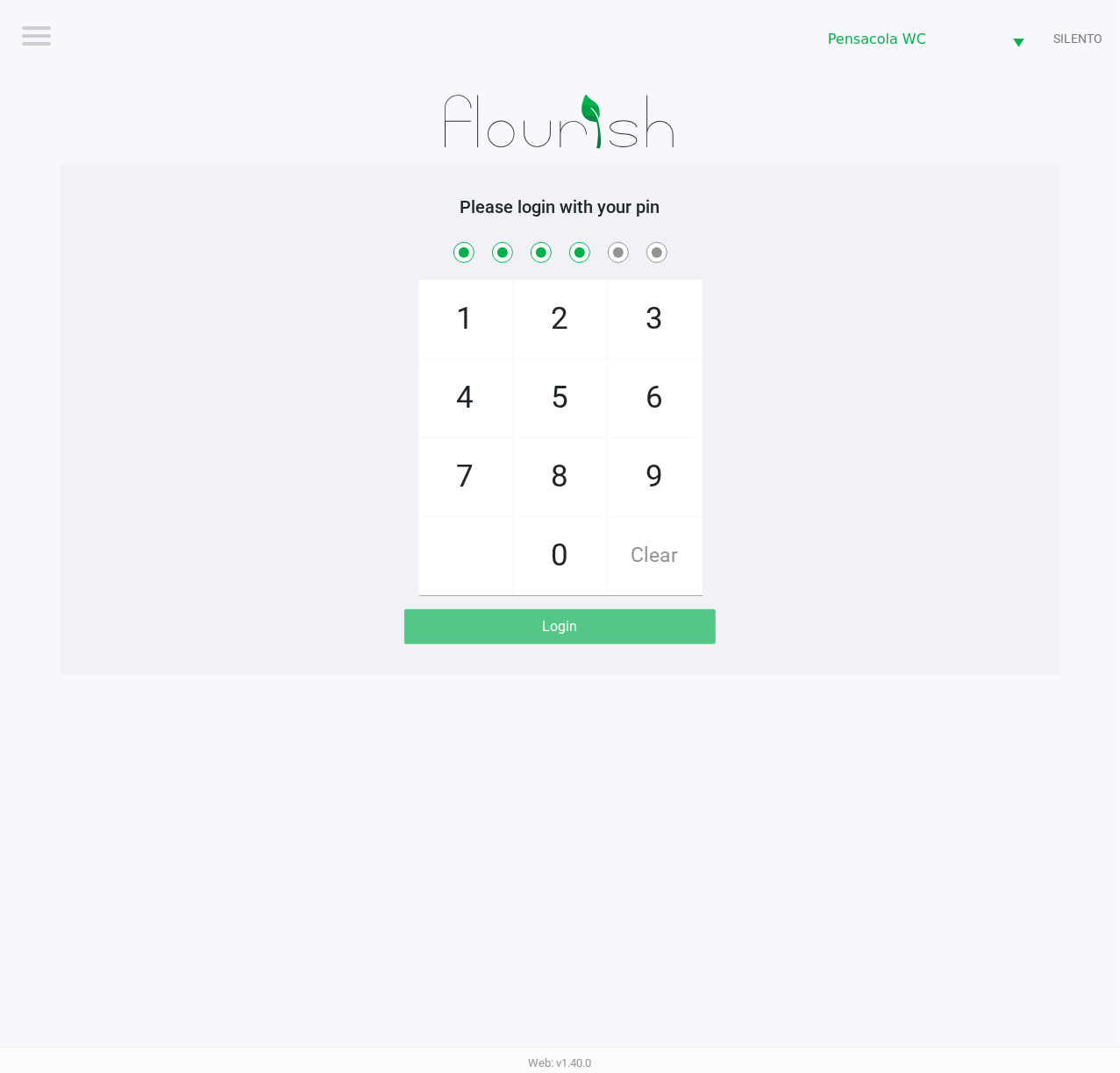
checkbox input "true"
